Goal: Use online tool/utility: Utilize a website feature to perform a specific function

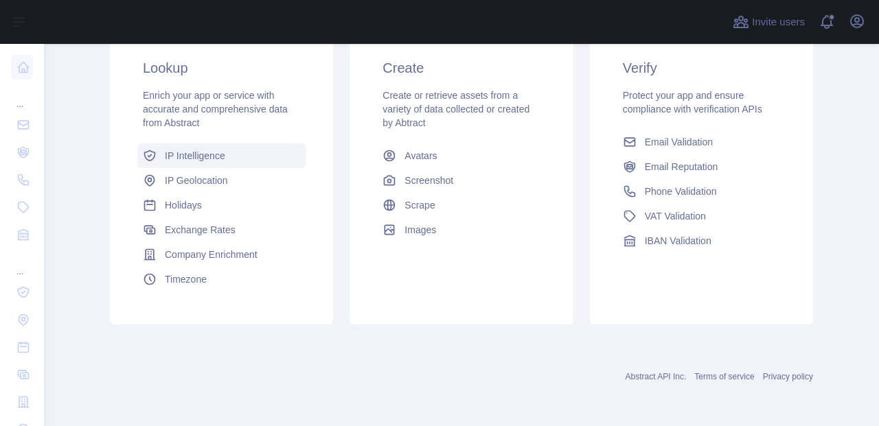
click at [171, 159] on span "IP Intelligence" at bounding box center [195, 156] width 60 height 14
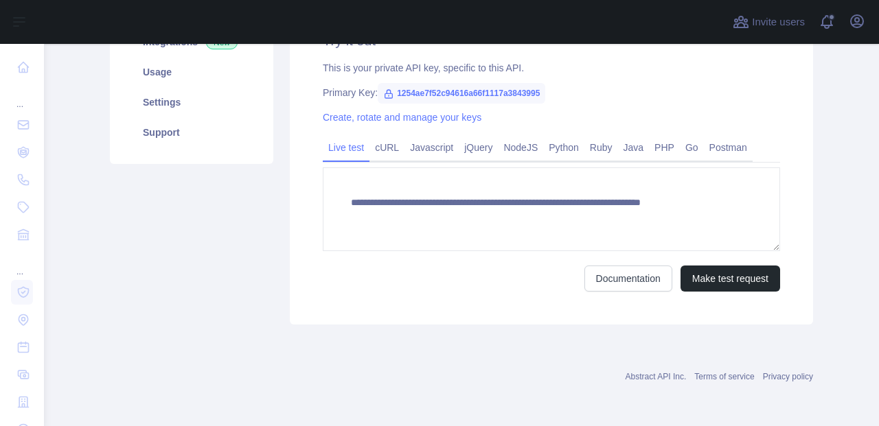
scroll to position [128, 0]
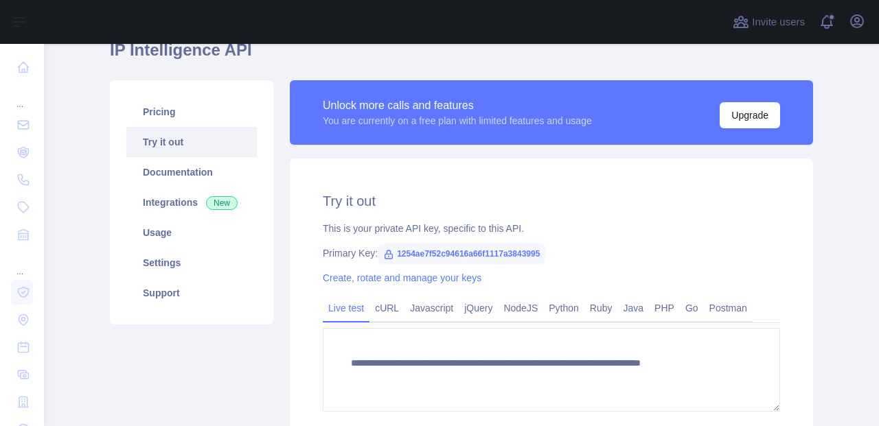
type textarea "**********"
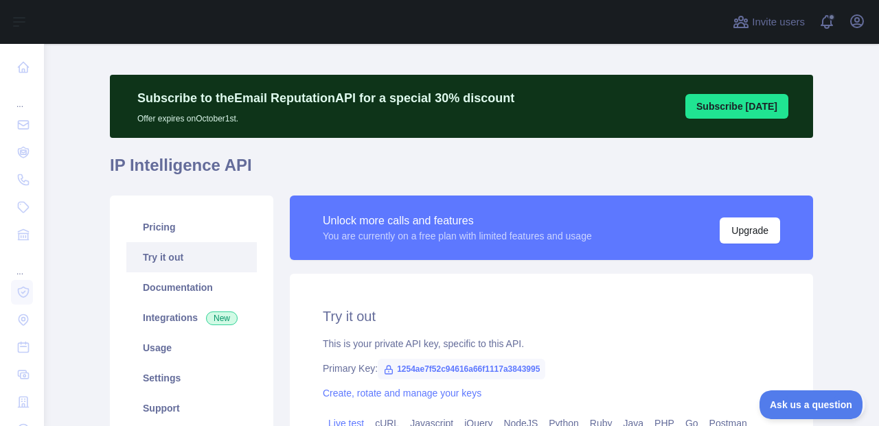
scroll to position [0, 0]
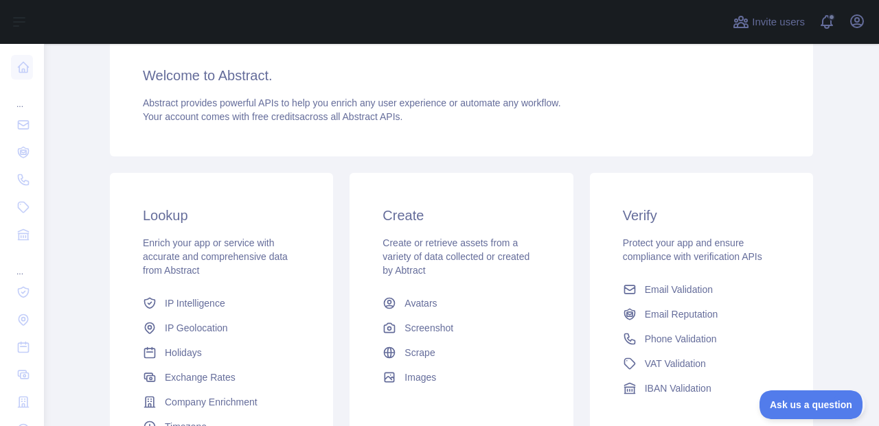
scroll to position [260, 0]
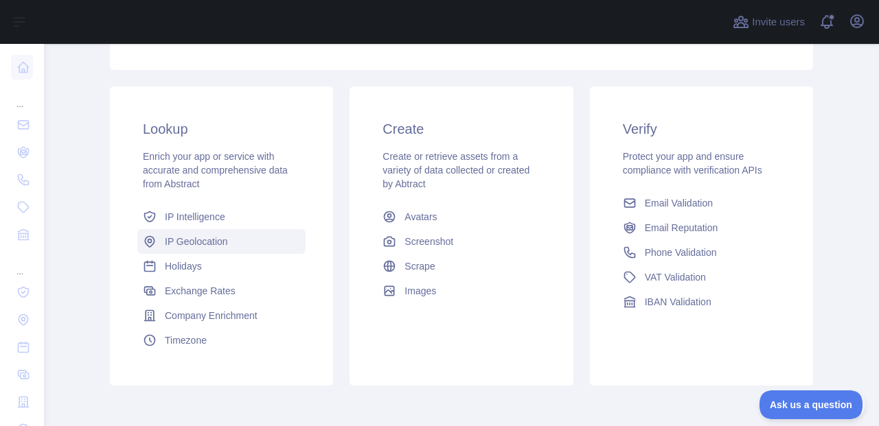
click at [187, 236] on span "IP Geolocation" at bounding box center [196, 242] width 63 height 14
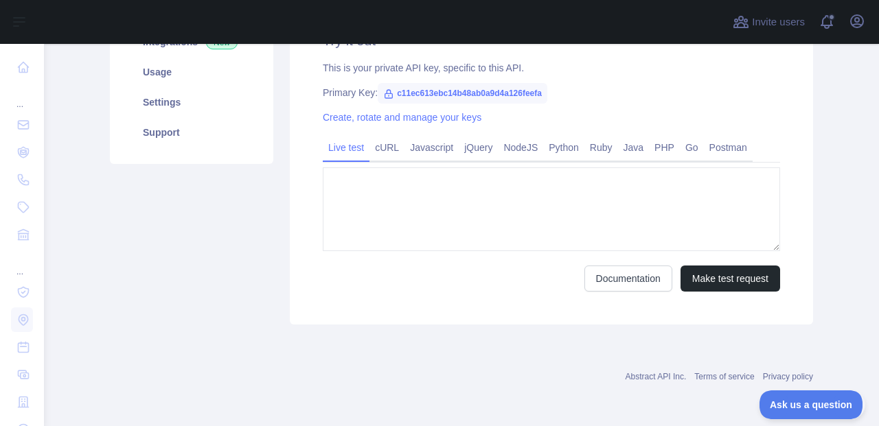
type textarea "**********"
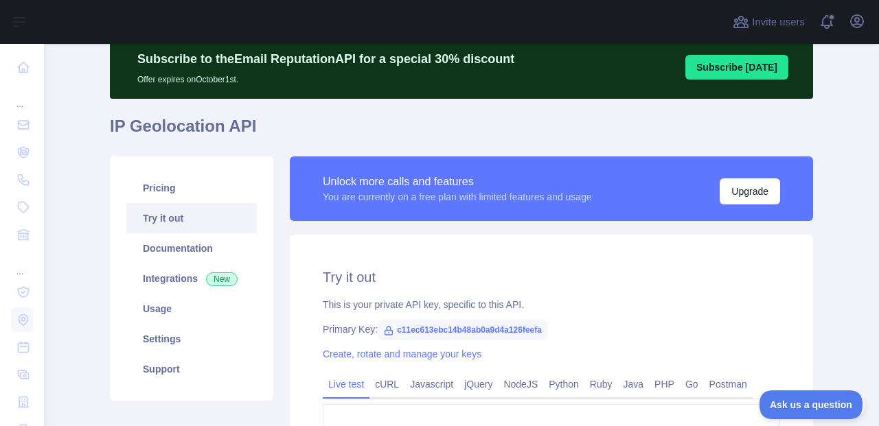
scroll to position [27, 0]
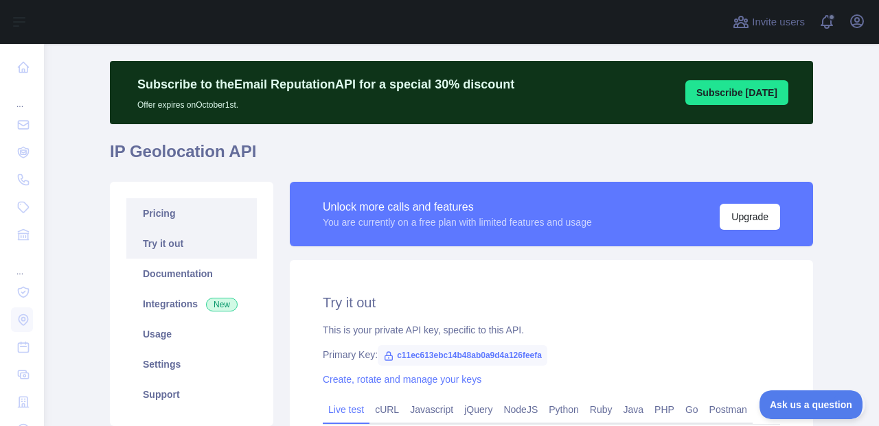
click at [143, 213] on link "Pricing" at bounding box center [191, 213] width 130 height 30
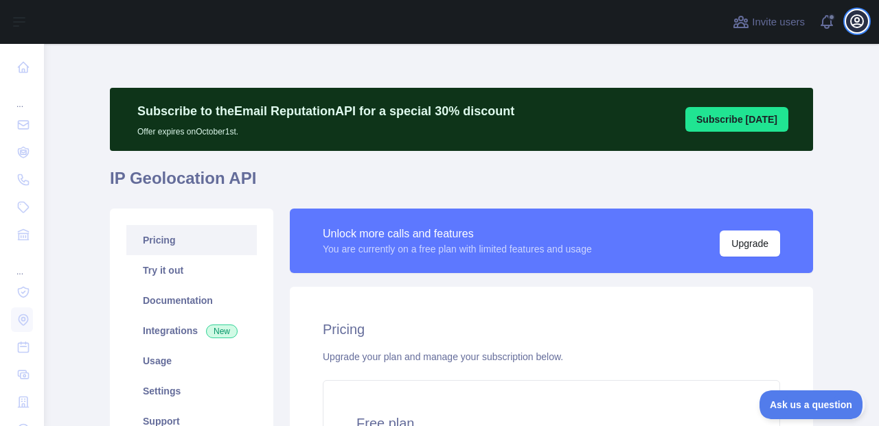
click at [848, 24] on button "Open user menu" at bounding box center [857, 21] width 22 height 22
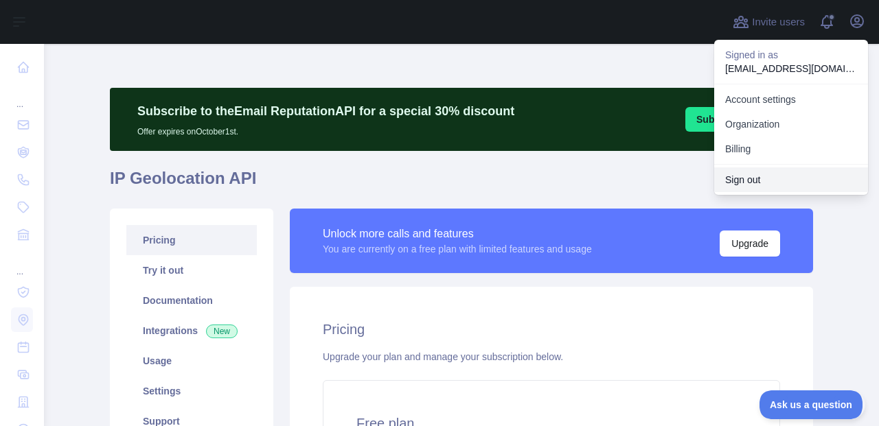
click at [751, 181] on button "Sign out" at bounding box center [791, 180] width 154 height 25
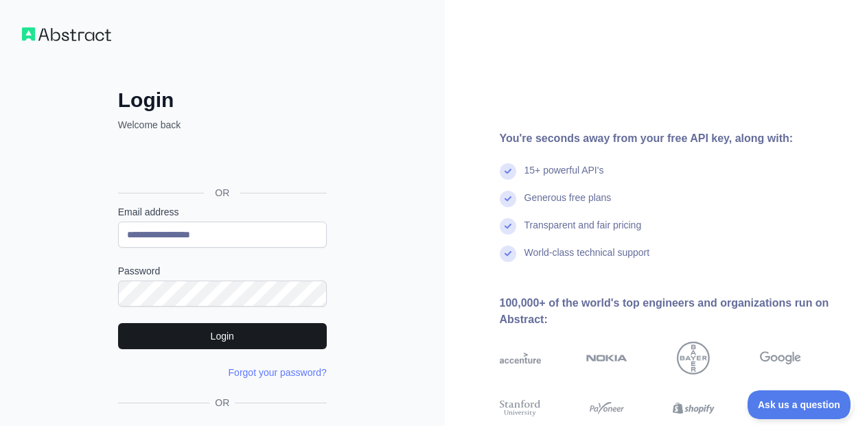
type input "**********"
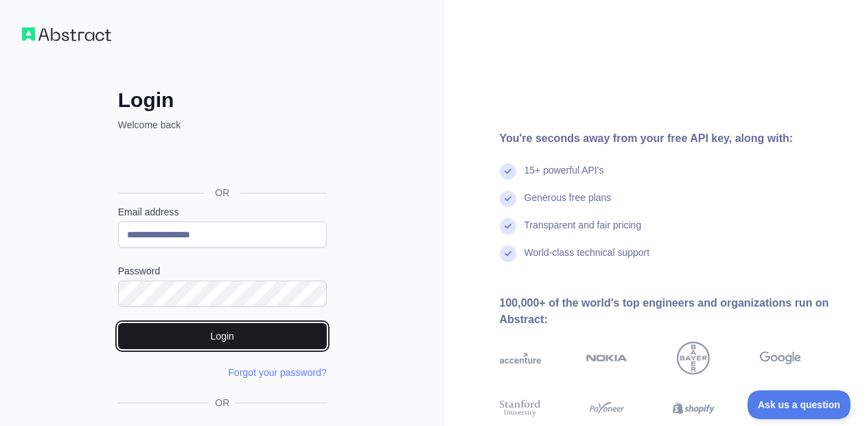
click at [220, 334] on button "Login" at bounding box center [222, 336] width 209 height 26
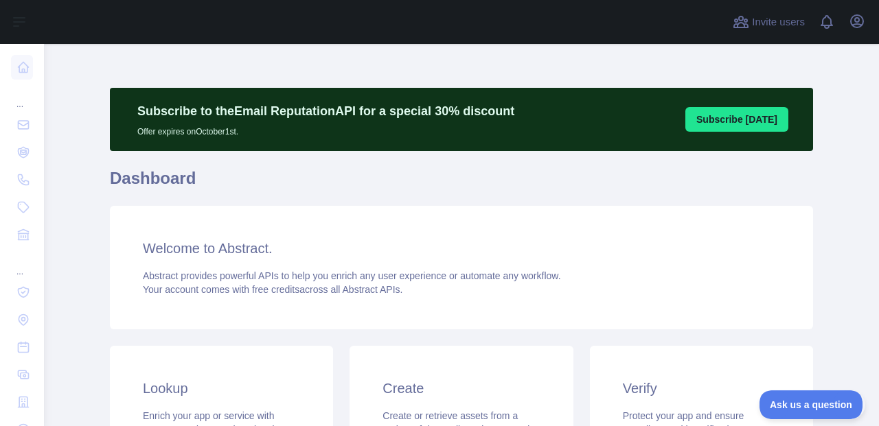
scroll to position [257, 0]
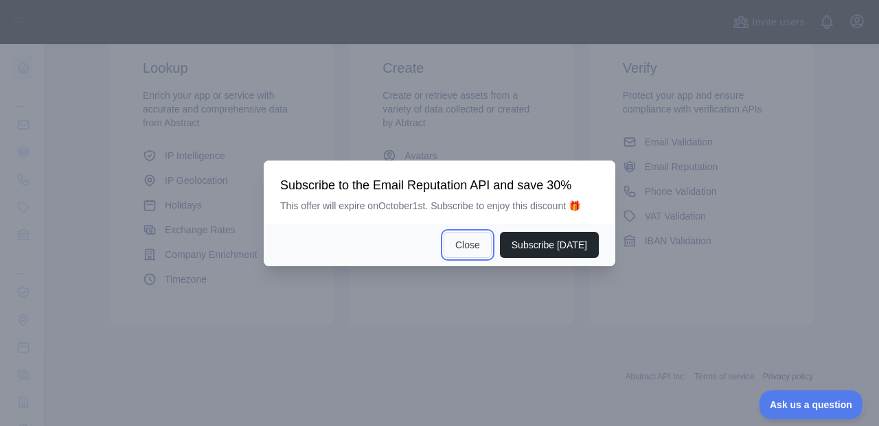
click at [463, 243] on button "Close" at bounding box center [468, 245] width 48 height 26
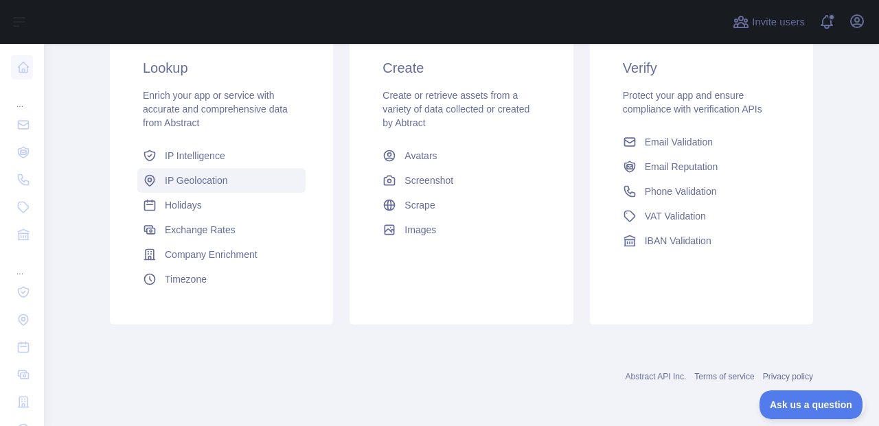
click at [207, 185] on span "IP Geolocation" at bounding box center [196, 181] width 63 height 14
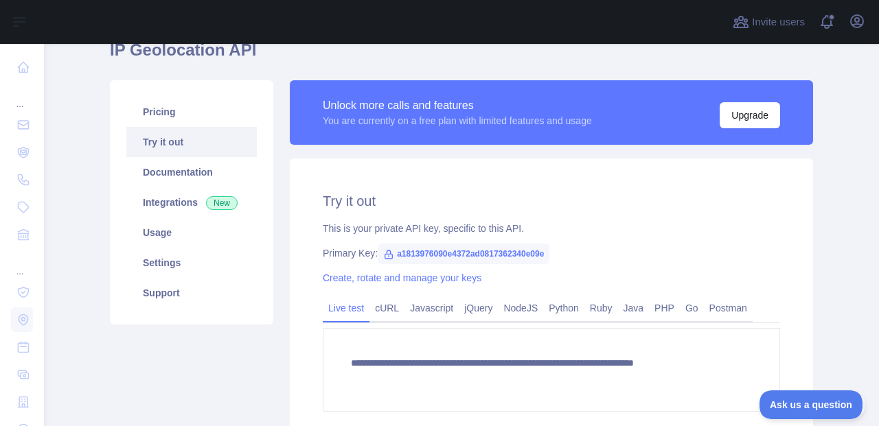
type textarea "**********"
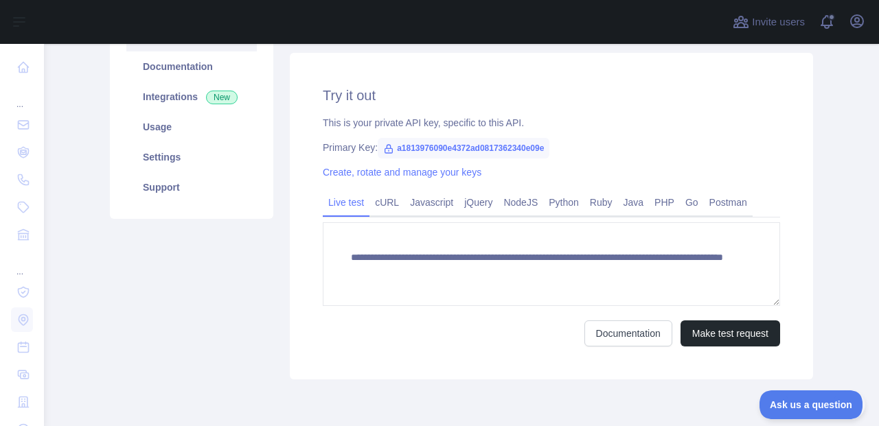
scroll to position [200, 0]
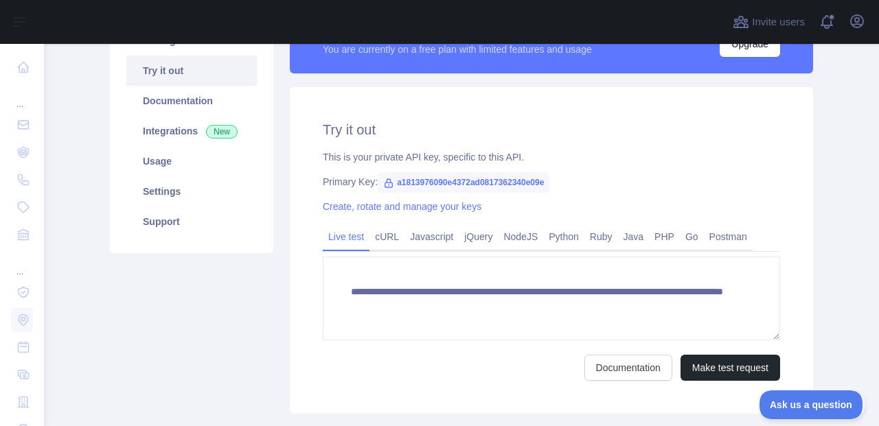
click at [414, 181] on span "a1813976090e4372ad0817362340e09e" at bounding box center [464, 182] width 172 height 21
copy span "a1813976090e4372ad0817362340e09e"
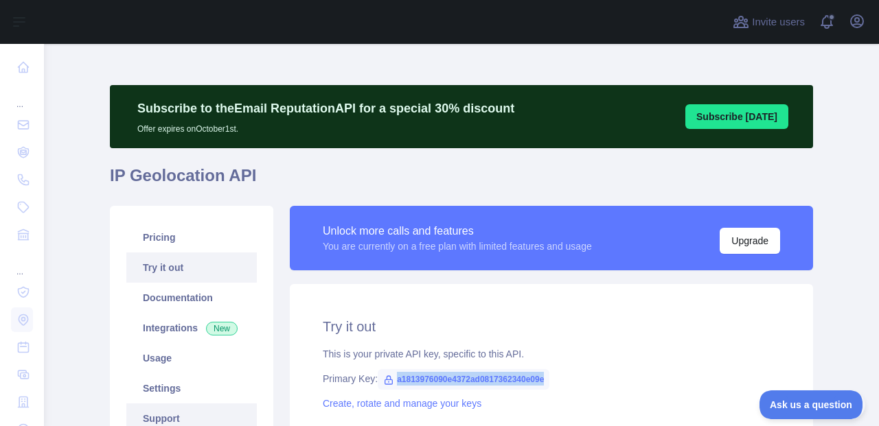
scroll to position [0, 0]
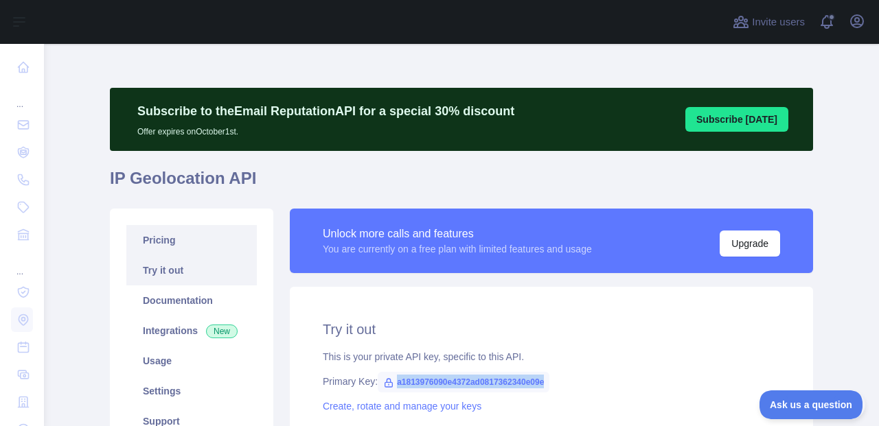
click at [162, 244] on link "Pricing" at bounding box center [191, 240] width 130 height 30
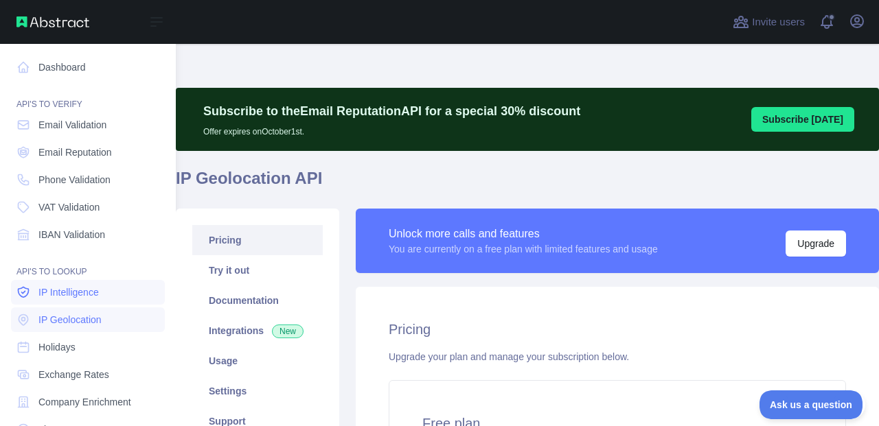
click at [60, 289] on span "IP Intelligence" at bounding box center [68, 293] width 60 height 14
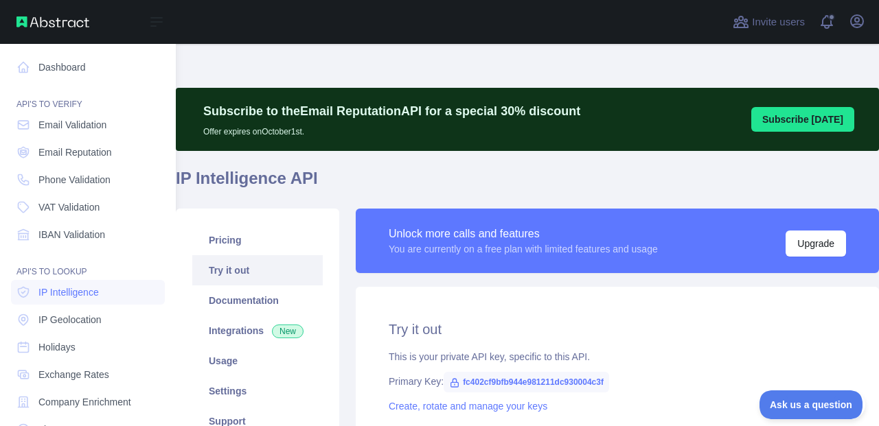
type textarea "**********"
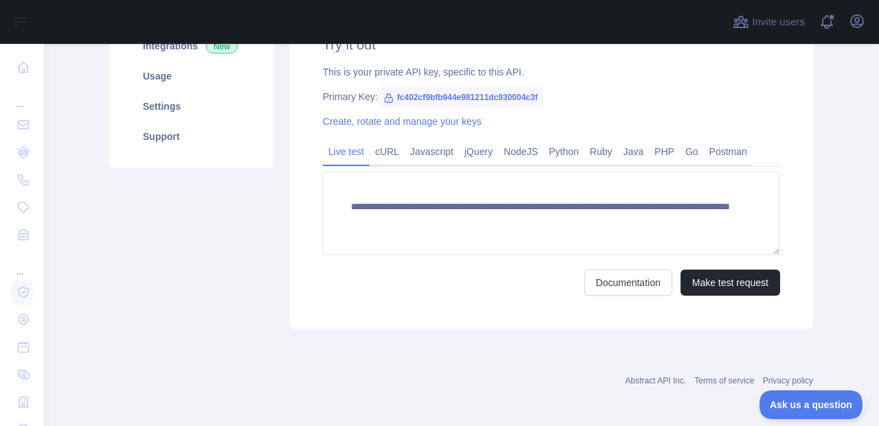
scroll to position [286, 0]
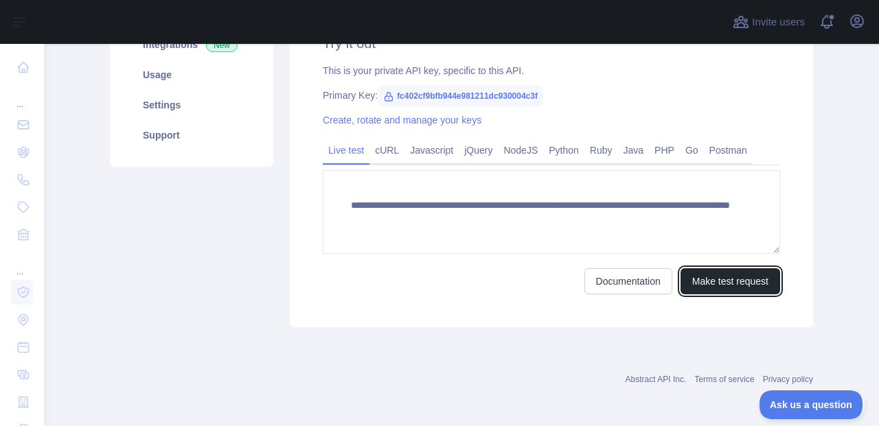
drag, startPoint x: 695, startPoint y: 284, endPoint x: 686, endPoint y: 301, distance: 19.3
click at [686, 301] on div "**********" at bounding box center [551, 164] width 523 height 327
click at [698, 287] on button "Make test request" at bounding box center [730, 281] width 100 height 26
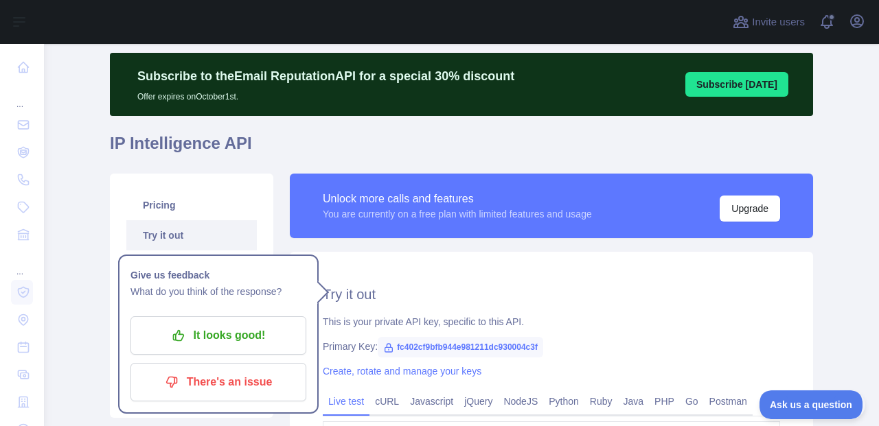
scroll to position [0, 0]
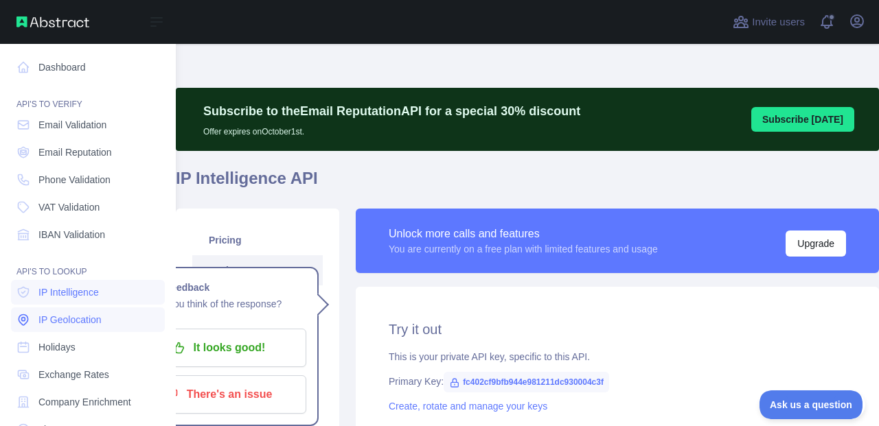
click at [65, 320] on span "IP Geolocation" at bounding box center [69, 320] width 63 height 14
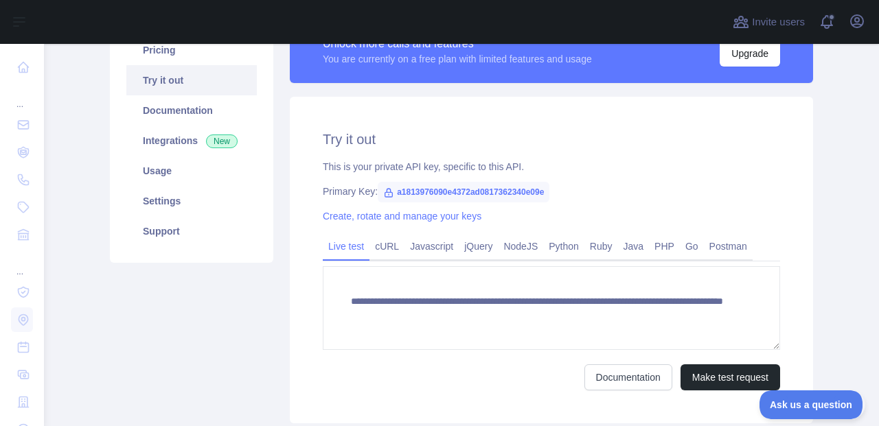
scroll to position [260, 0]
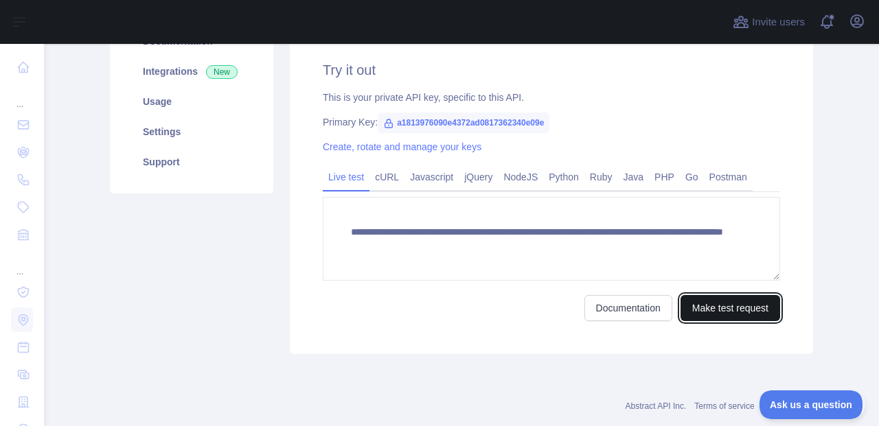
click at [712, 299] on button "Make test request" at bounding box center [730, 308] width 100 height 26
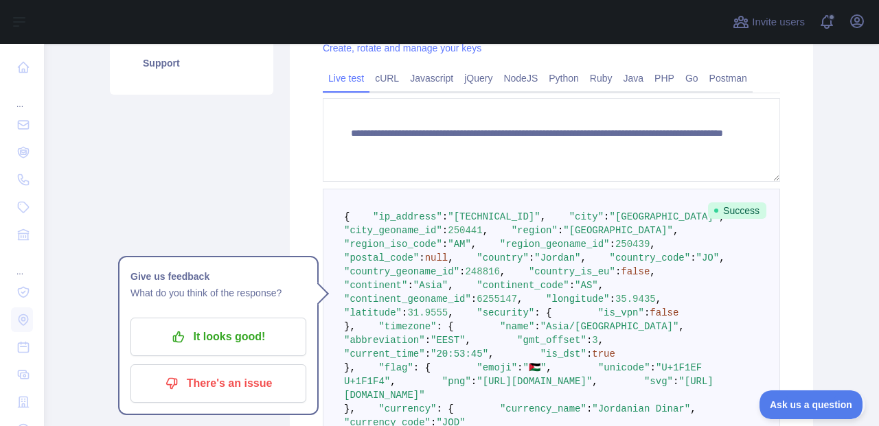
scroll to position [345, 0]
